Goal: Information Seeking & Learning: Learn about a topic

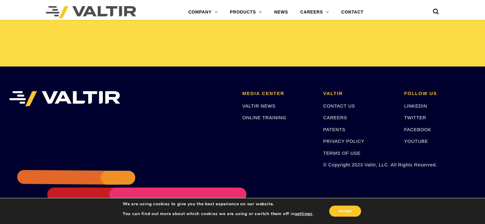
scroll to position [1293, 0]
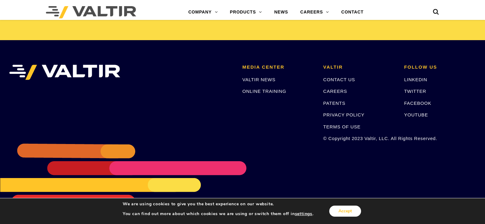
click at [353, 213] on button "Accept" at bounding box center [345, 210] width 32 height 11
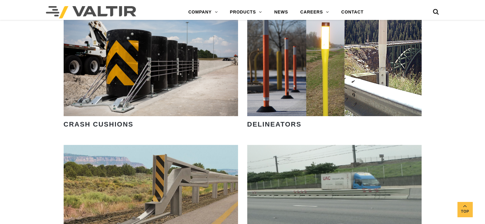
drag, startPoint x: 262, startPoint y: 170, endPoint x: 228, endPoint y: 56, distance: 119.0
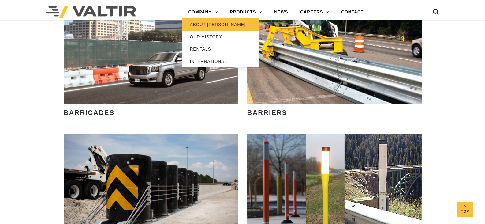
click at [204, 23] on link "ABOUT VALTIR" at bounding box center [220, 24] width 77 height 12
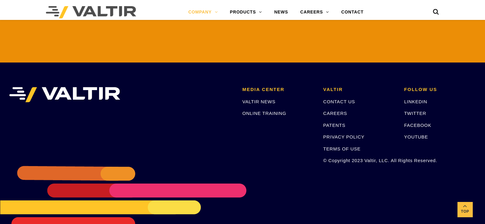
scroll to position [1436, 0]
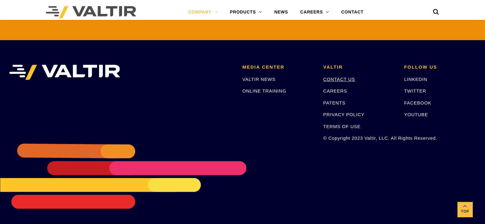
click at [351, 78] on link "CONTACT US" at bounding box center [339, 79] width 32 height 5
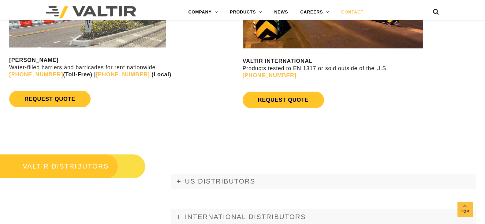
scroll to position [582, 0]
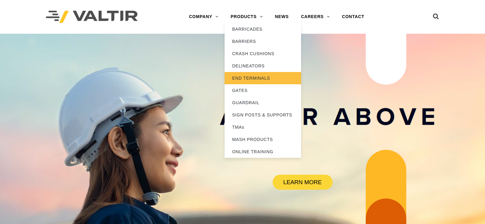
click at [239, 79] on link "END TERMINALS" at bounding box center [263, 78] width 77 height 12
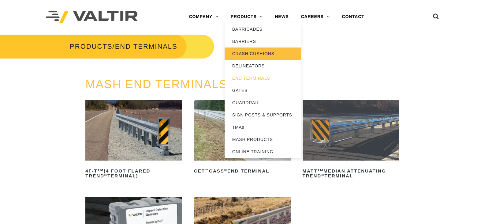
click at [248, 52] on link "CRASH CUSHIONS" at bounding box center [263, 53] width 77 height 12
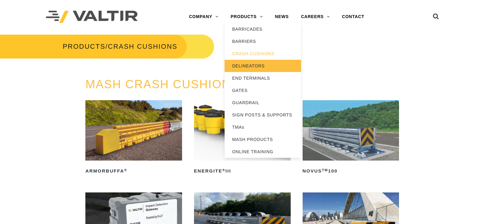
click at [257, 67] on link "DELINEATORS" at bounding box center [263, 66] width 77 height 12
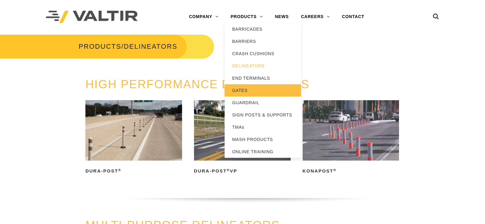
click at [240, 90] on link "GATES" at bounding box center [263, 90] width 77 height 12
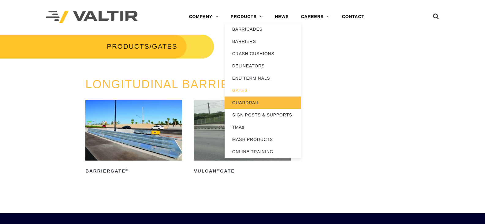
click at [246, 103] on link "GUARDRAIL" at bounding box center [263, 102] width 77 height 12
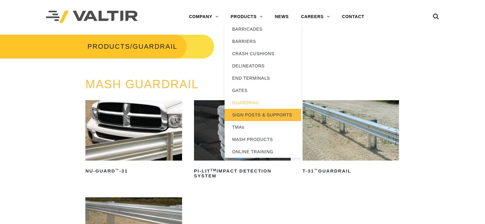
click at [245, 114] on link "SIGN POSTS & SUPPORTS" at bounding box center [263, 115] width 77 height 12
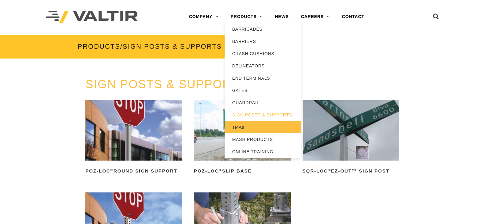
click at [242, 127] on link "TMAs" at bounding box center [263, 127] width 77 height 12
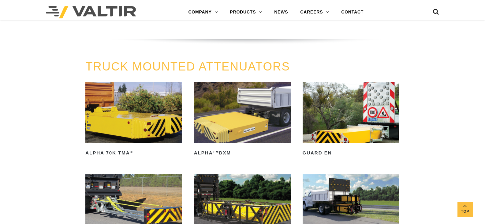
scroll to position [214, 0]
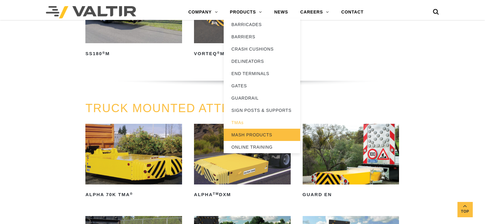
click at [244, 135] on link "MASH PRODUCTS" at bounding box center [262, 135] width 77 height 12
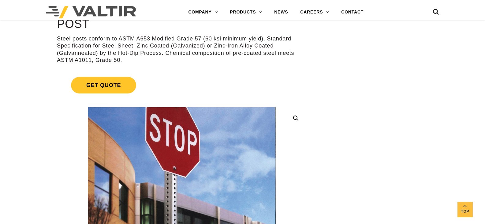
scroll to position [153, 0]
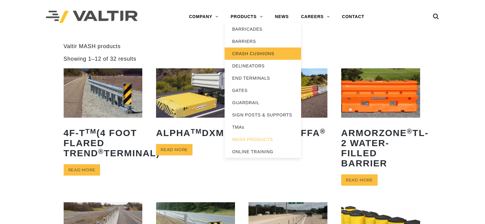
click at [249, 51] on link "CRASH CUSHIONS" at bounding box center [263, 53] width 77 height 12
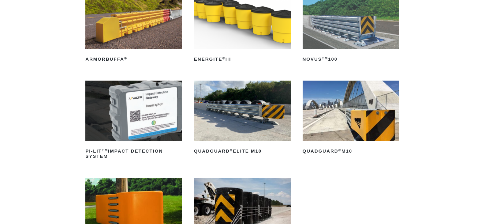
scroll to position [122, 0]
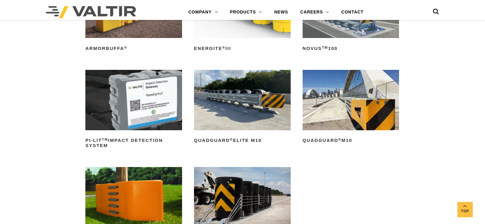
click at [239, 104] on img at bounding box center [242, 100] width 97 height 60
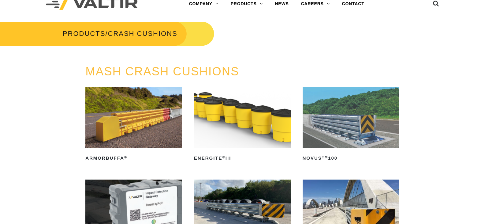
scroll to position [0, 0]
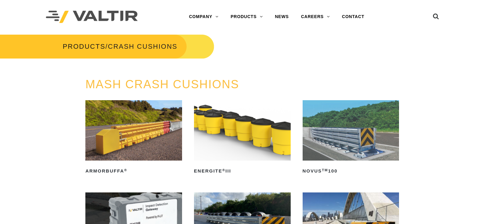
click at [355, 139] on img at bounding box center [351, 130] width 97 height 60
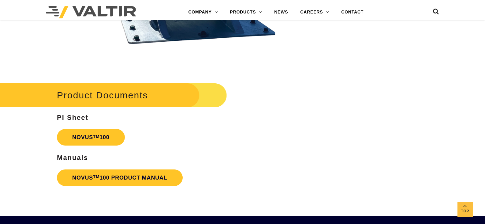
scroll to position [1286, 0]
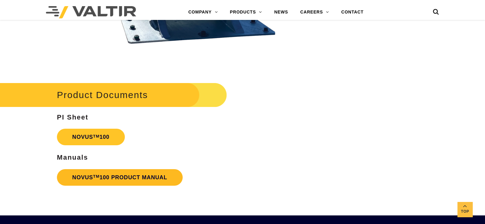
click at [159, 182] on link "NOVUS TM 100 PRODUCT MANUAL" at bounding box center [120, 177] width 126 height 17
